Goal: Understand site structure: Understand site structure

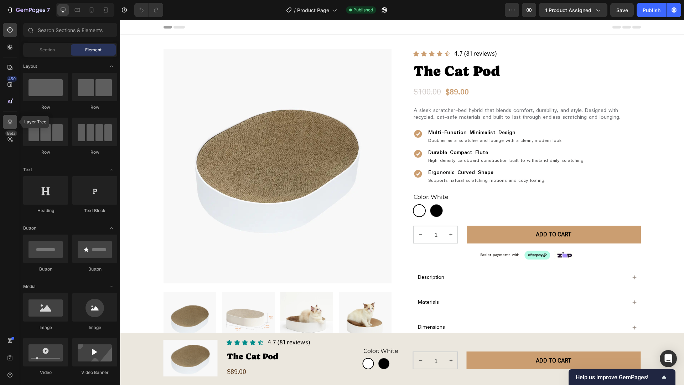
click at [12, 124] on icon at bounding box center [9, 121] width 7 height 7
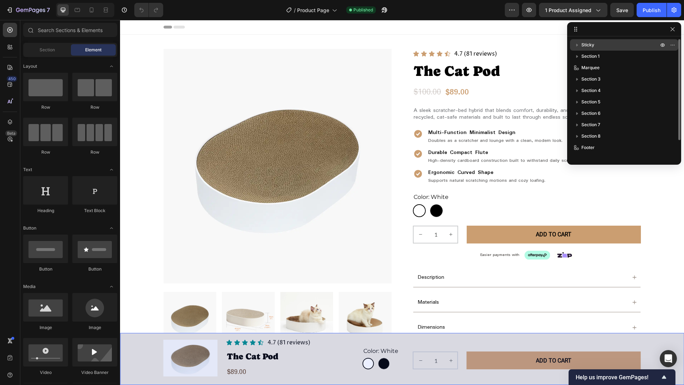
click at [590, 41] on span "Sticky" at bounding box center [588, 44] width 13 height 7
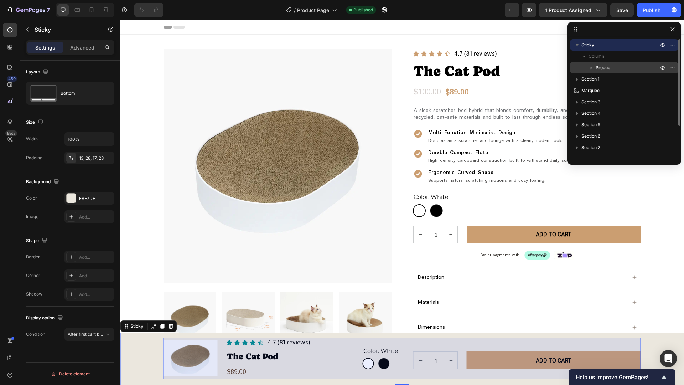
click at [608, 68] on span "Product" at bounding box center [604, 67] width 16 height 7
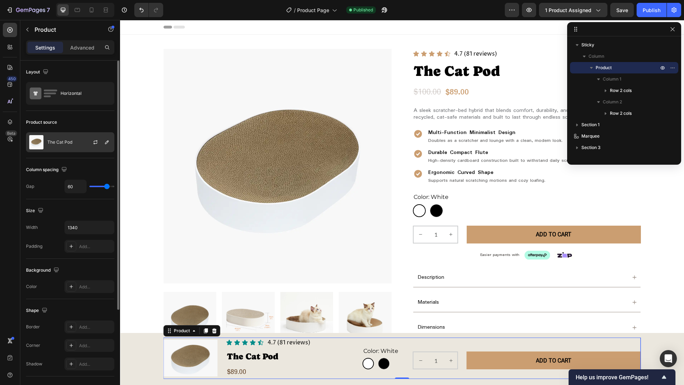
click at [86, 144] on div at bounding box center [98, 142] width 31 height 19
click at [84, 121] on div "Product source" at bounding box center [70, 122] width 88 height 11
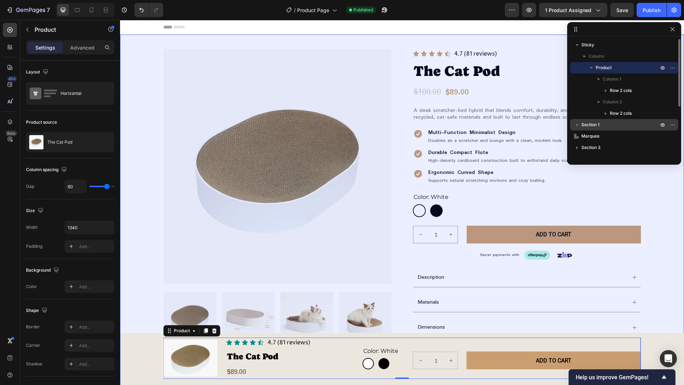
click at [609, 124] on p "Section 1" at bounding box center [621, 124] width 78 height 7
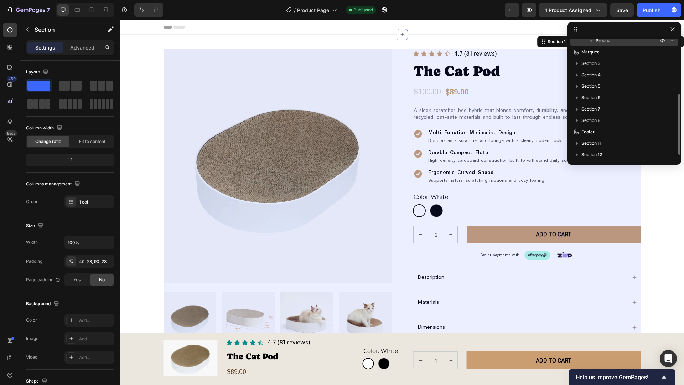
click at [627, 43] on p "Product" at bounding box center [628, 40] width 64 height 7
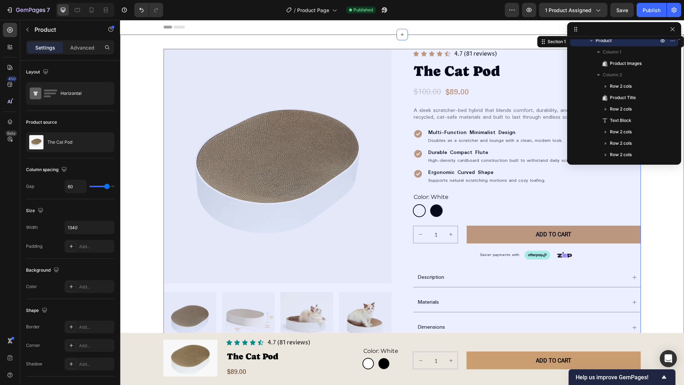
scroll to position [55, 0]
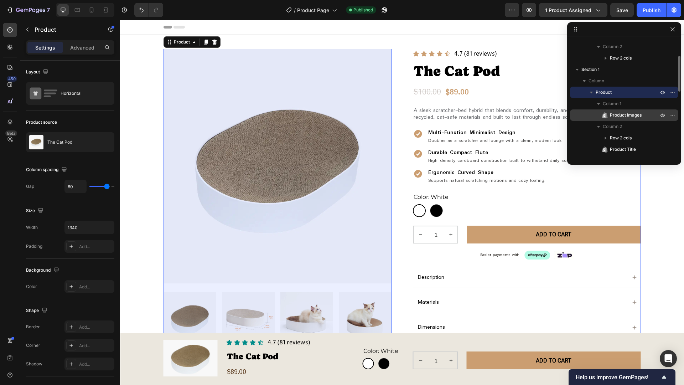
click at [636, 113] on span "Product Images" at bounding box center [626, 115] width 32 height 7
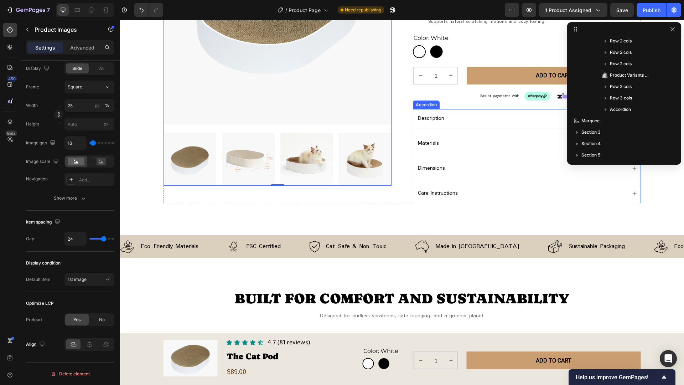
scroll to position [178, 0]
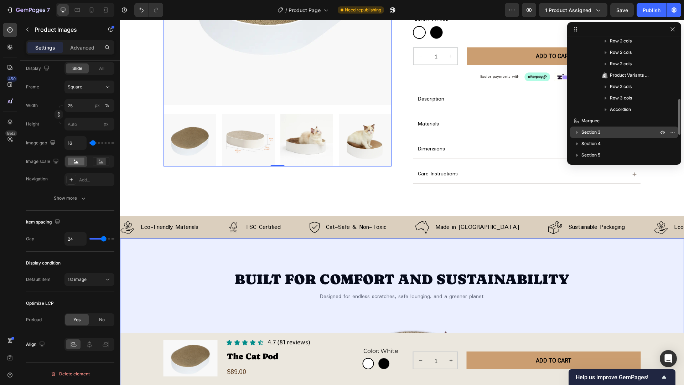
click at [618, 135] on p "Section 3" at bounding box center [621, 132] width 78 height 7
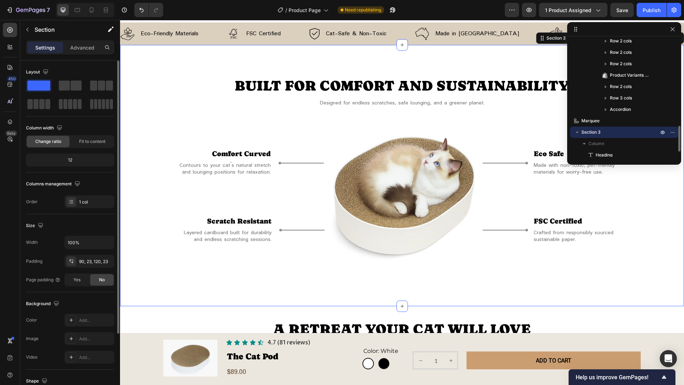
scroll to position [269, 0]
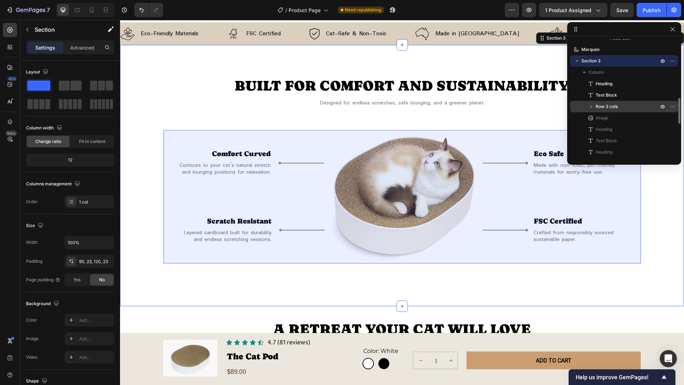
click at [622, 109] on p "Row 3 cols" at bounding box center [628, 106] width 64 height 7
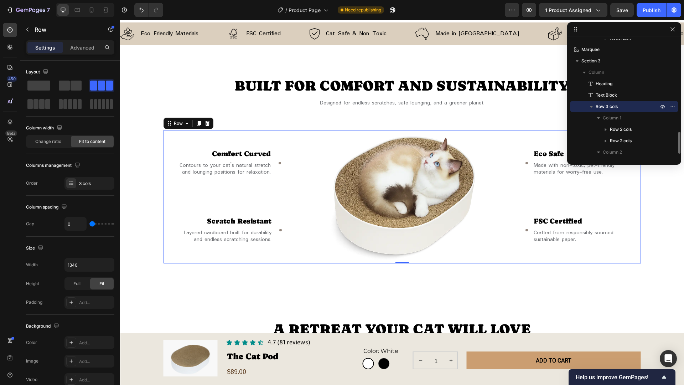
scroll to position [305, 0]
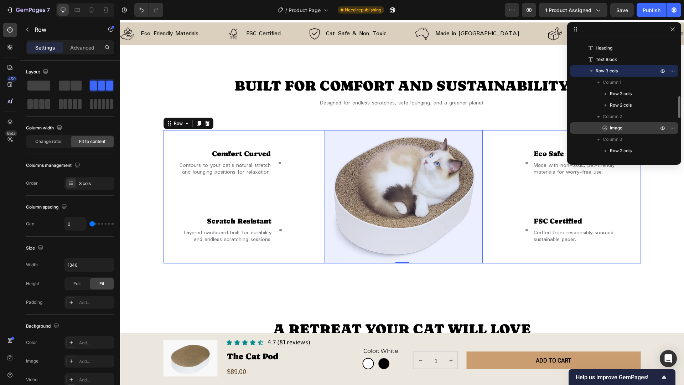
click at [625, 125] on p "Image" at bounding box center [627, 127] width 50 height 7
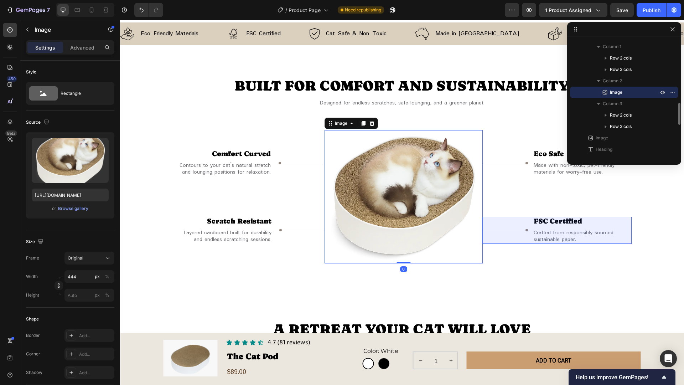
scroll to position [376, 0]
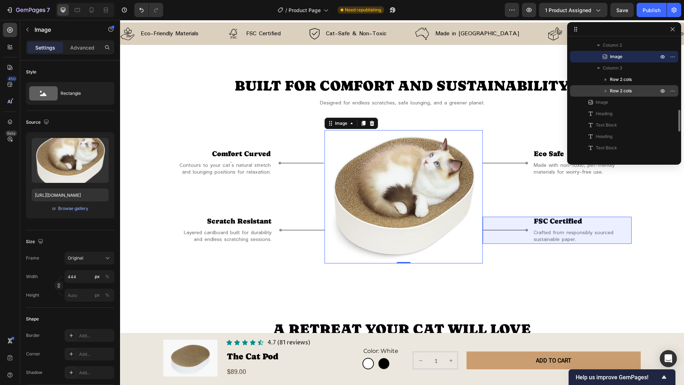
click at [635, 94] on p "Row 2 cols" at bounding box center [635, 90] width 50 height 7
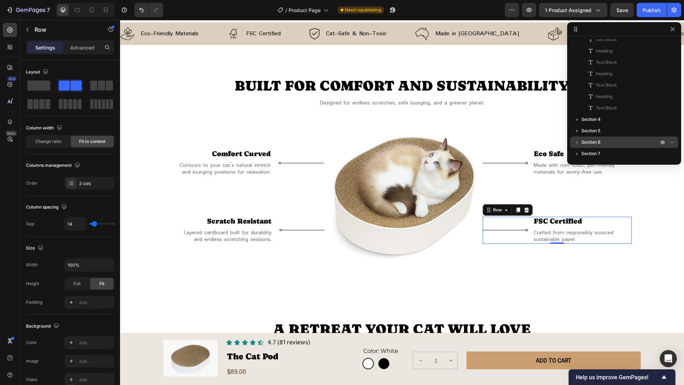
scroll to position [554, 0]
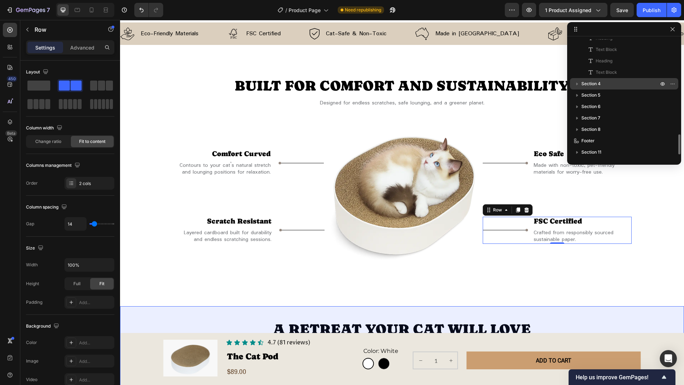
click at [631, 87] on p "Section 4" at bounding box center [621, 83] width 78 height 7
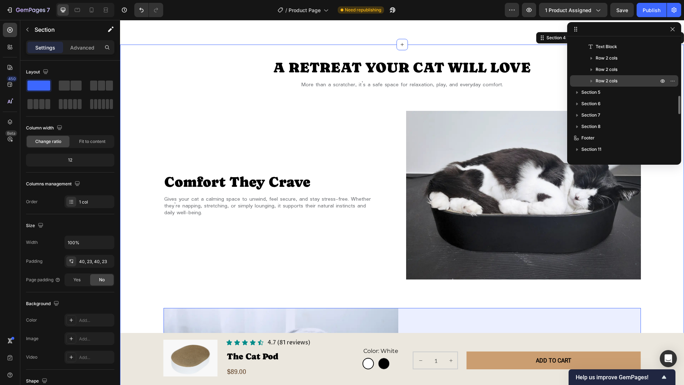
scroll to position [590, 0]
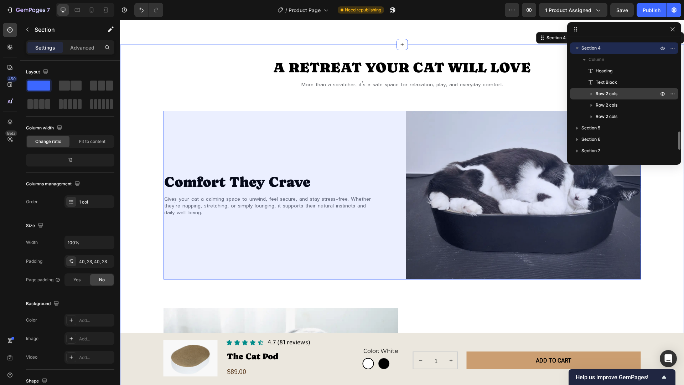
click at [625, 94] on p "Row 2 cols" at bounding box center [628, 93] width 64 height 7
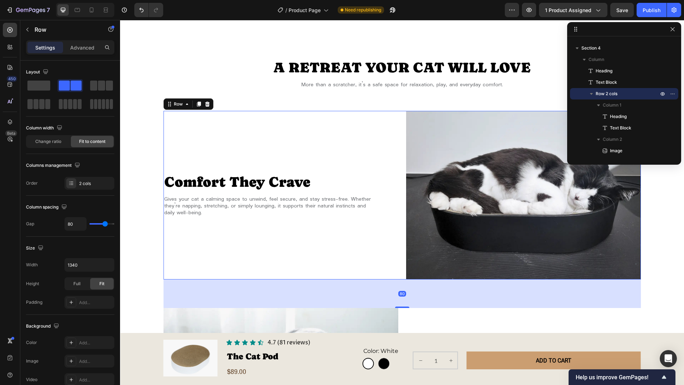
scroll to position [625, 0]
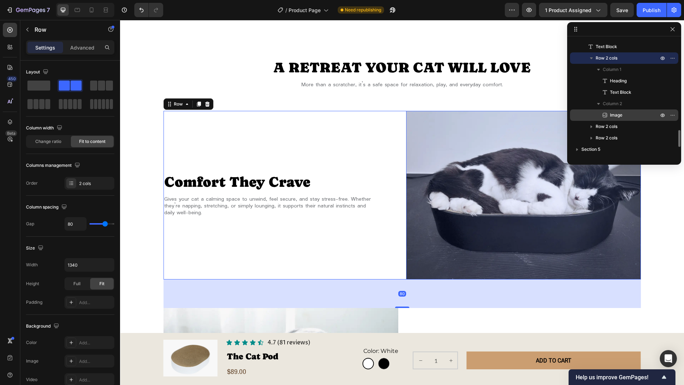
click at [625, 111] on div "Image" at bounding box center [624, 114] width 103 height 11
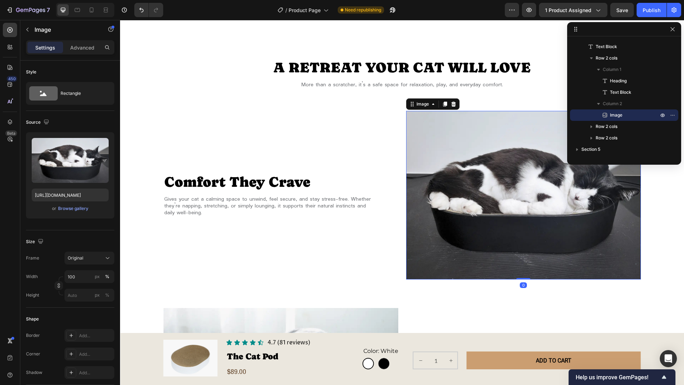
scroll to position [692, 0]
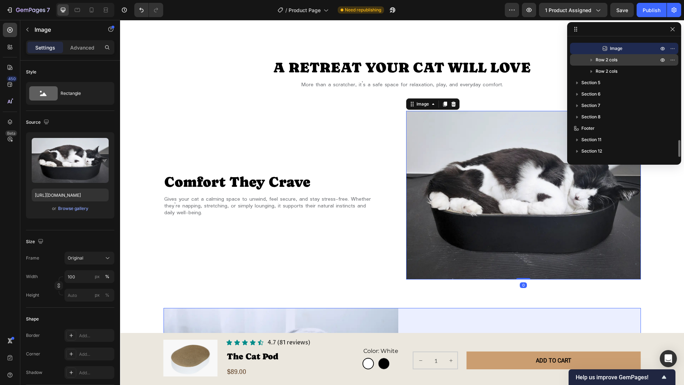
click at [627, 60] on p "Row 2 cols" at bounding box center [628, 59] width 64 height 7
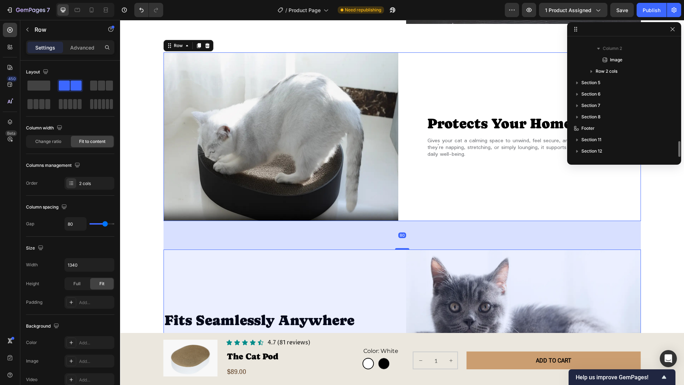
scroll to position [896, 0]
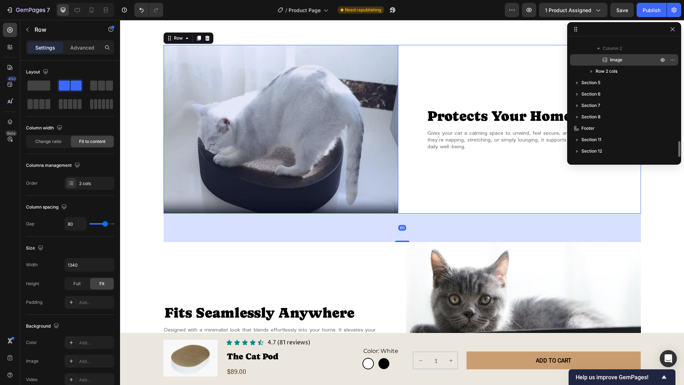
click at [628, 60] on p "Image" at bounding box center [627, 59] width 50 height 7
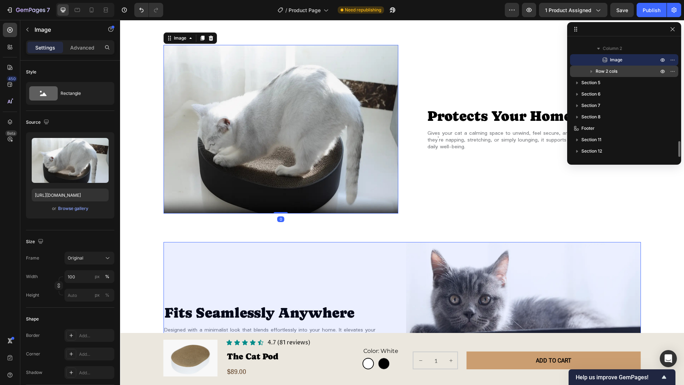
click at [624, 71] on p "Row 2 cols" at bounding box center [628, 71] width 64 height 7
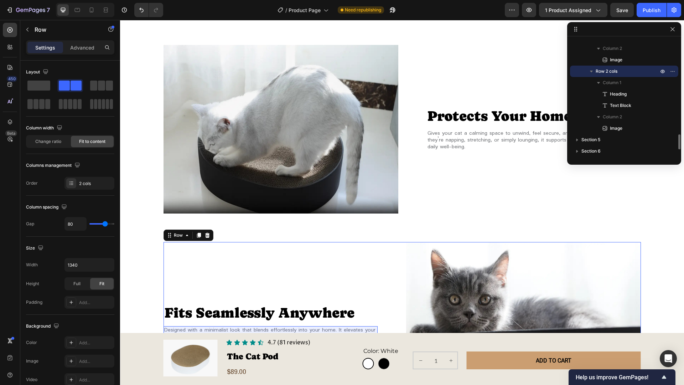
scroll to position [806, 0]
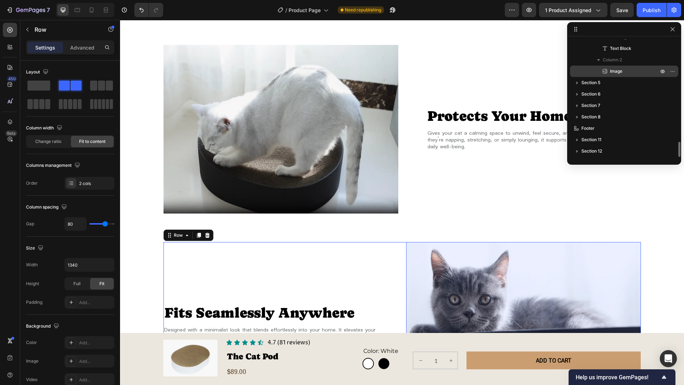
click at [625, 71] on p "Image" at bounding box center [627, 71] width 50 height 7
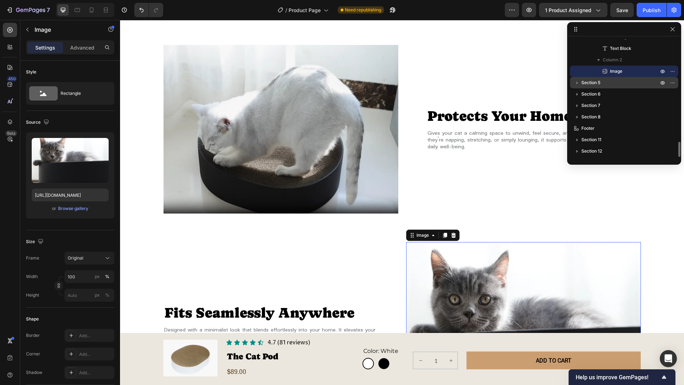
click at [621, 81] on p "Section 5" at bounding box center [621, 82] width 78 height 7
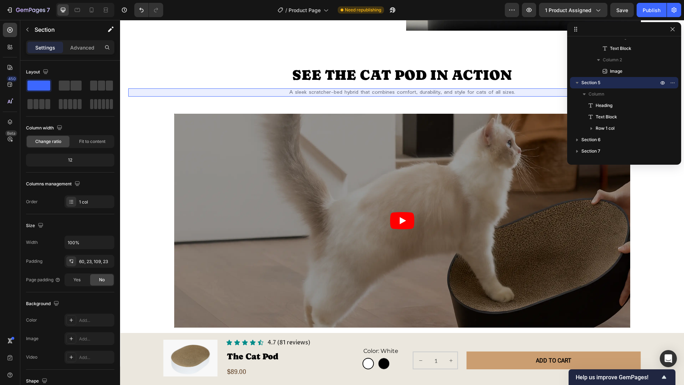
scroll to position [842, 0]
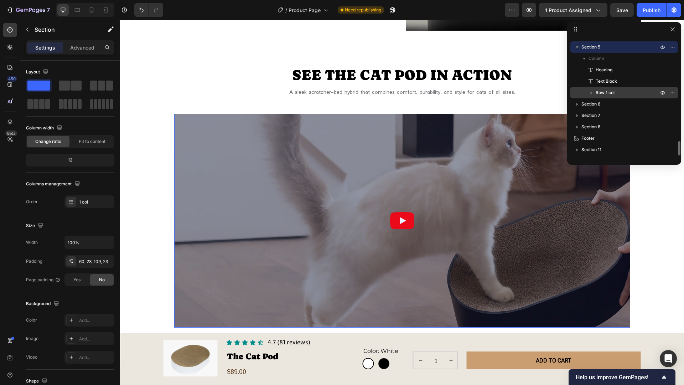
click at [617, 93] on p "Row 1 col" at bounding box center [628, 92] width 64 height 7
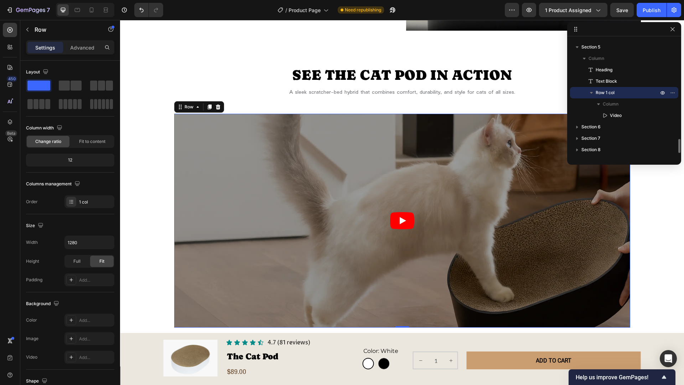
scroll to position [875, 0]
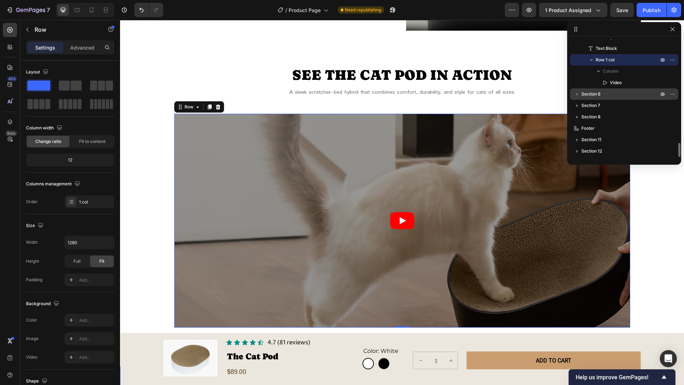
click at [619, 92] on p "Section 6" at bounding box center [621, 94] width 78 height 7
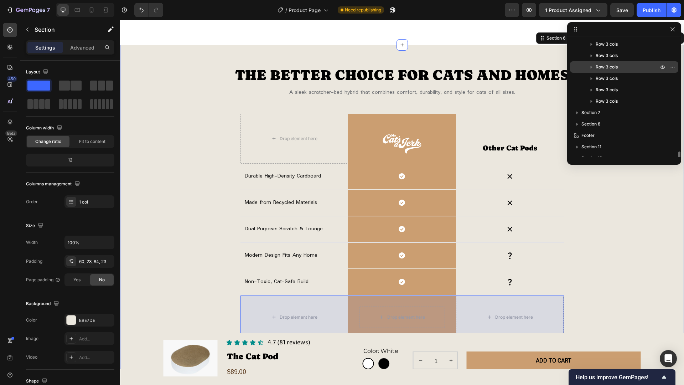
scroll to position [989, 0]
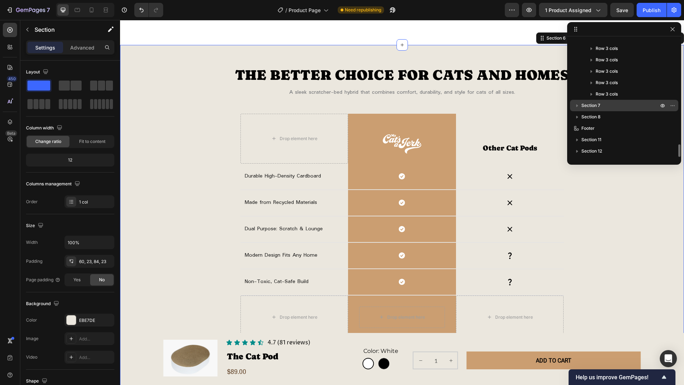
click at [625, 102] on p "Section 7" at bounding box center [621, 105] width 78 height 7
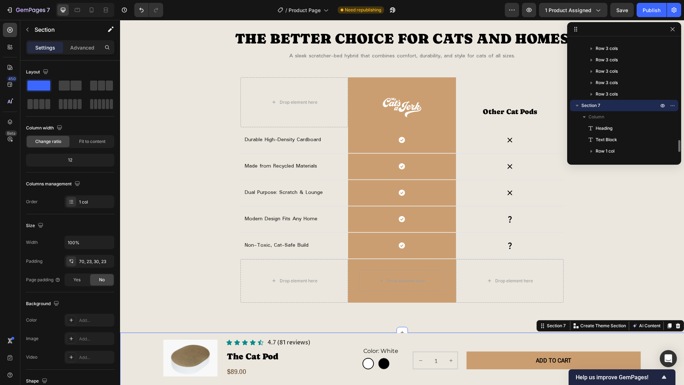
scroll to position [0, 0]
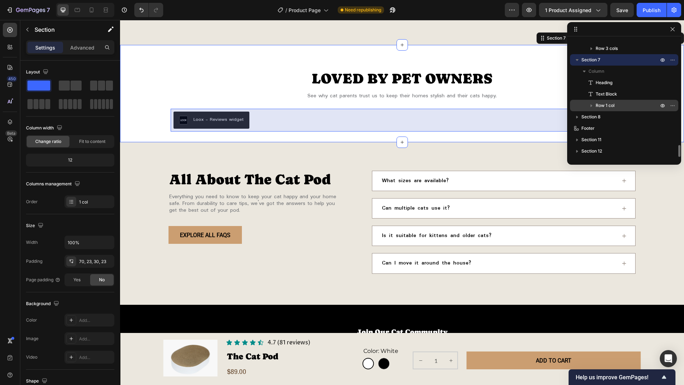
click at [625, 107] on p "Row 1 col" at bounding box center [628, 105] width 64 height 7
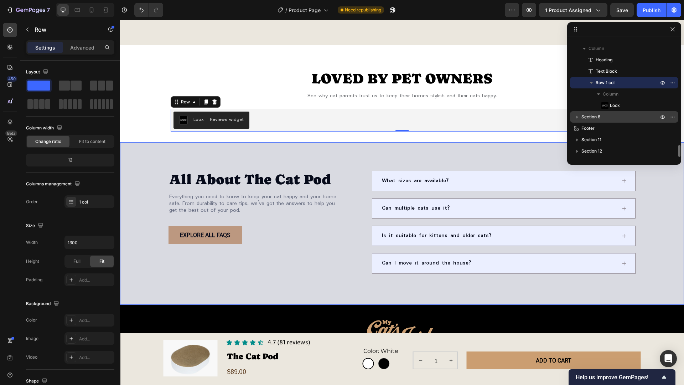
click at [621, 118] on p "Section 8" at bounding box center [621, 116] width 78 height 7
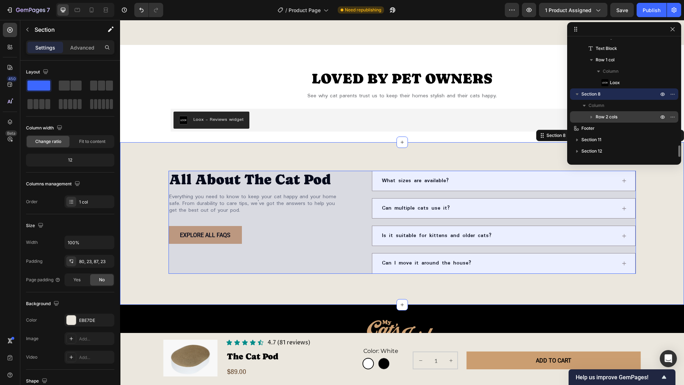
click at [622, 114] on p "Row 2 cols" at bounding box center [628, 116] width 64 height 7
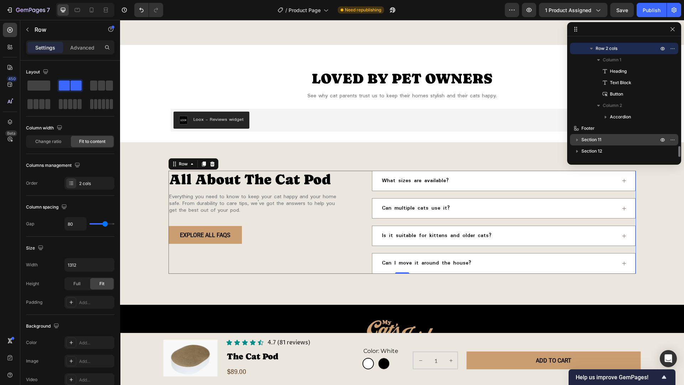
click at [617, 140] on p "Section 11" at bounding box center [621, 139] width 78 height 7
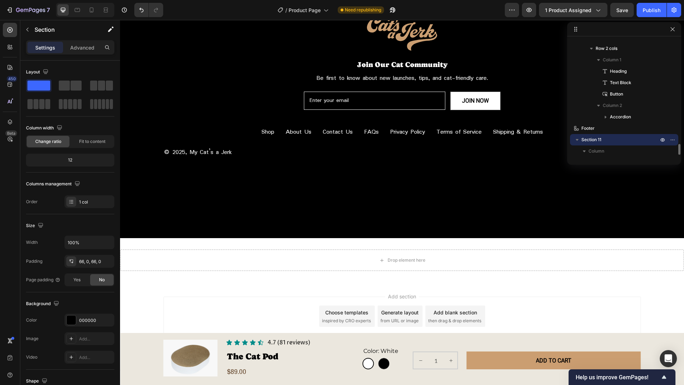
click at [604, 140] on p "Section 11" at bounding box center [621, 139] width 78 height 7
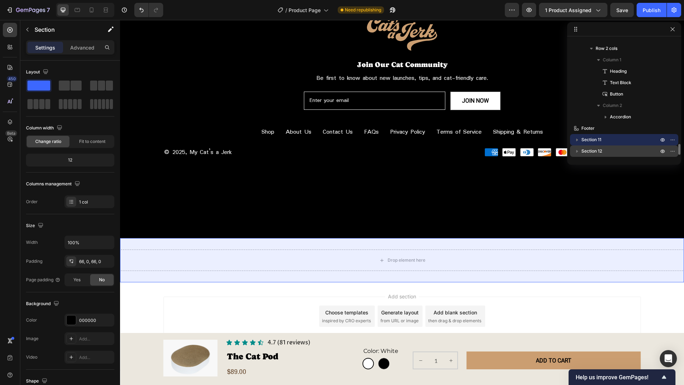
click at [606, 153] on p "Section 12" at bounding box center [621, 151] width 78 height 7
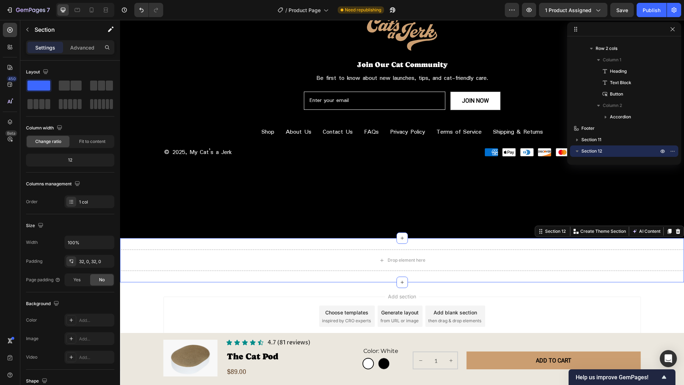
click at [1, 276] on div "450 Beta" at bounding box center [10, 202] width 20 height 365
